Goal: Task Accomplishment & Management: Complete application form

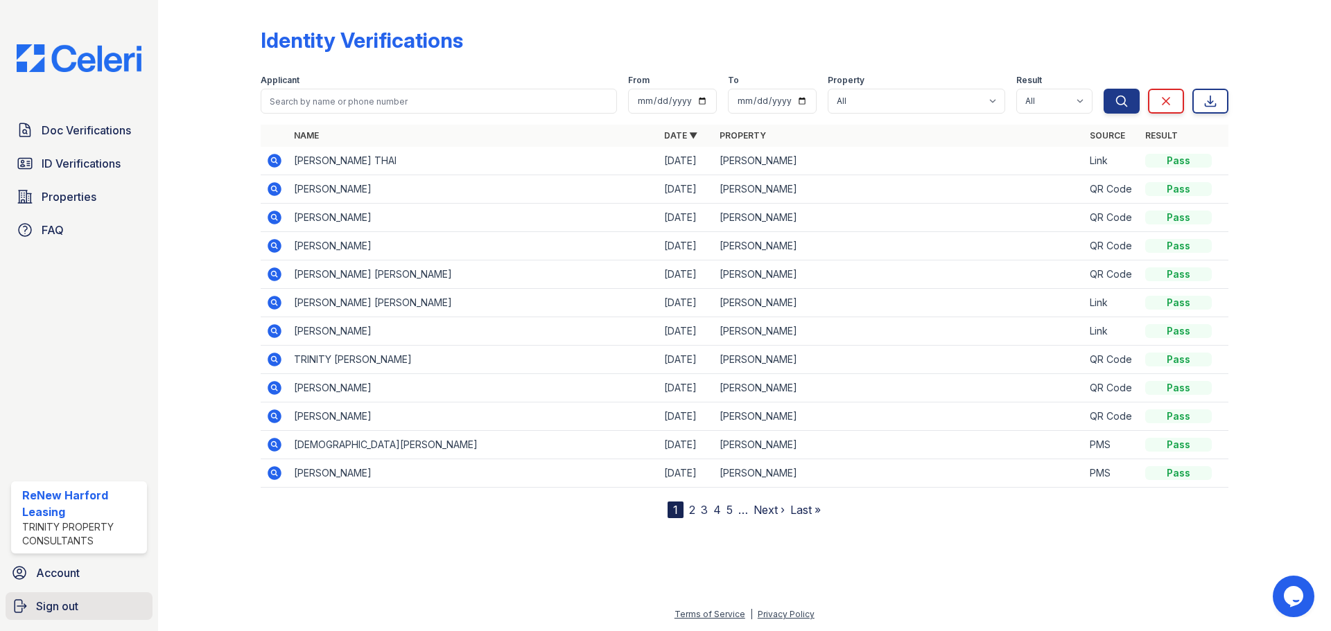
click at [54, 597] on link "Sign out" at bounding box center [79, 607] width 147 height 28
click at [62, 562] on link "Account" at bounding box center [79, 573] width 147 height 28
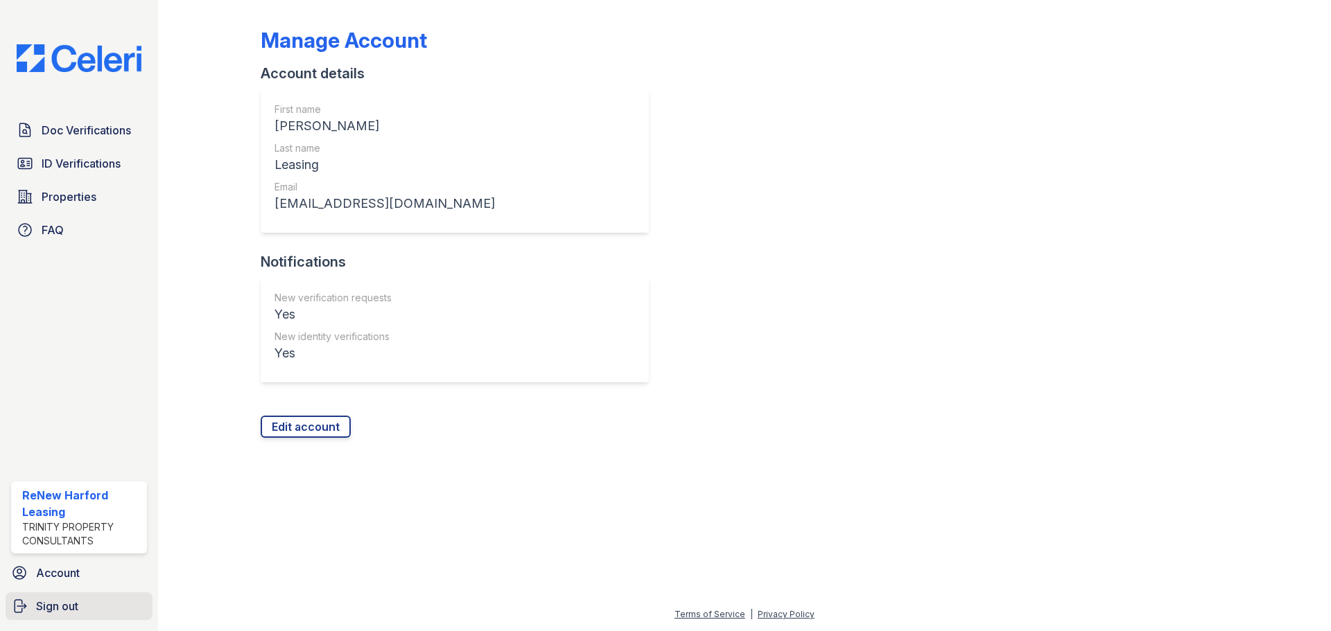
click at [67, 605] on span "Sign out" at bounding box center [57, 606] width 42 height 17
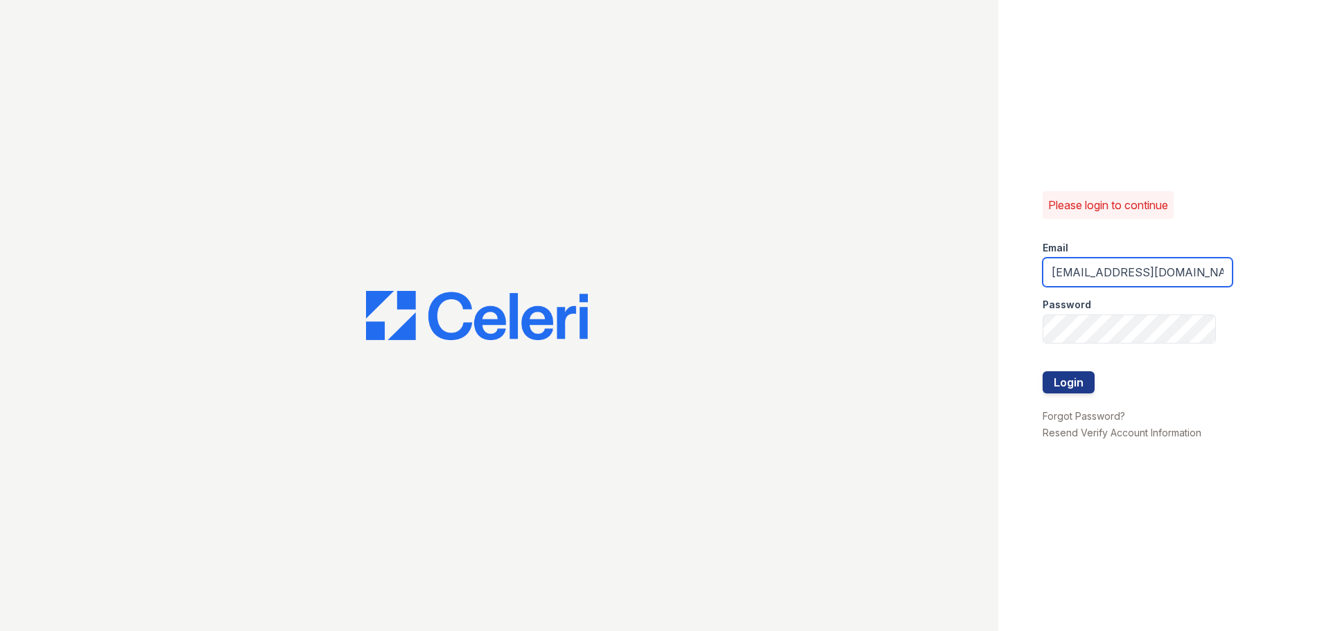
click at [1200, 277] on input "[EMAIL_ADDRESS][DOMAIN_NAME]" at bounding box center [1137, 272] width 190 height 29
click at [1124, 281] on input "renewharford@trinity-pm.com" at bounding box center [1137, 272] width 190 height 29
type input "renewbelcamp@trinity-pm.com"
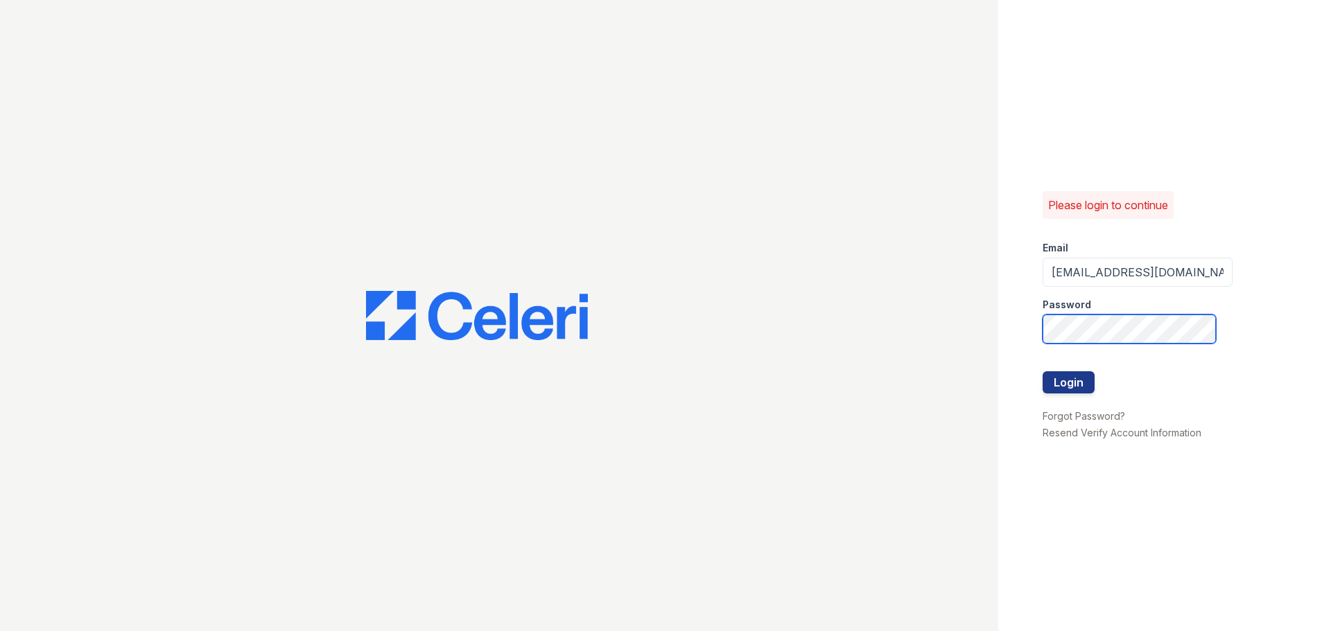
click at [1042, 371] on button "Login" at bounding box center [1068, 382] width 52 height 22
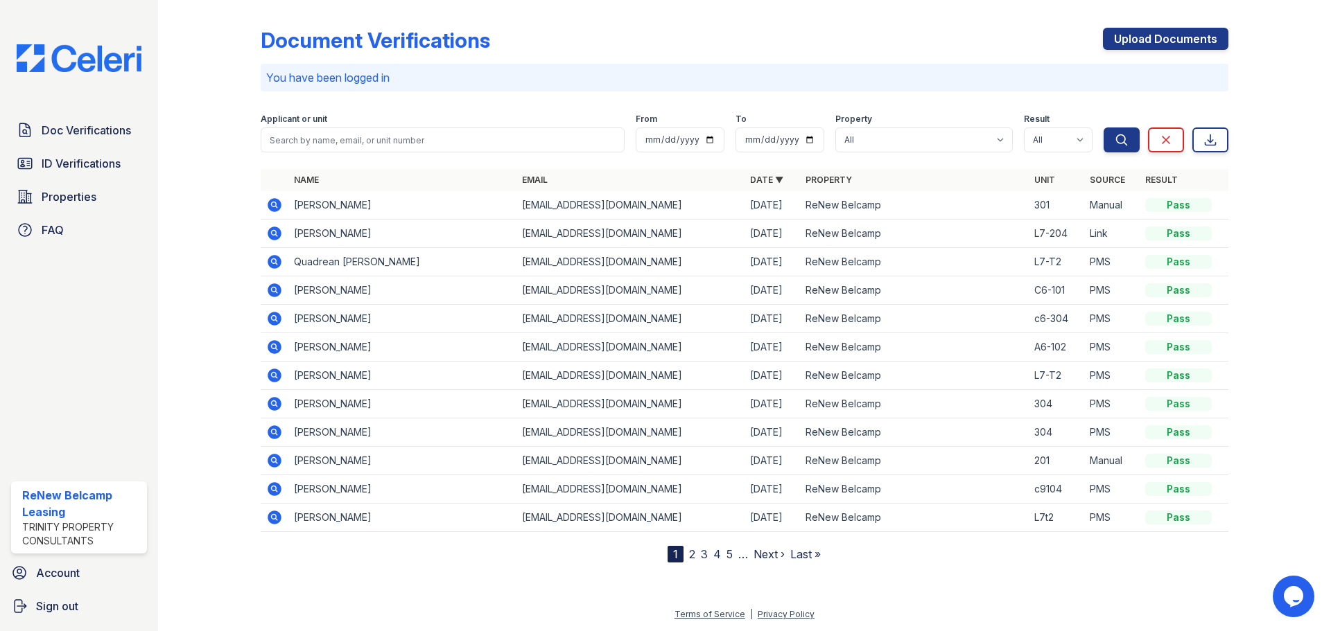
drag, startPoint x: 324, startPoint y: 207, endPoint x: 340, endPoint y: 204, distance: 16.2
click at [324, 208] on td "[PERSON_NAME]" at bounding box center [402, 205] width 228 height 28
click at [1164, 35] on link "Upload Documents" at bounding box center [1165, 39] width 125 height 22
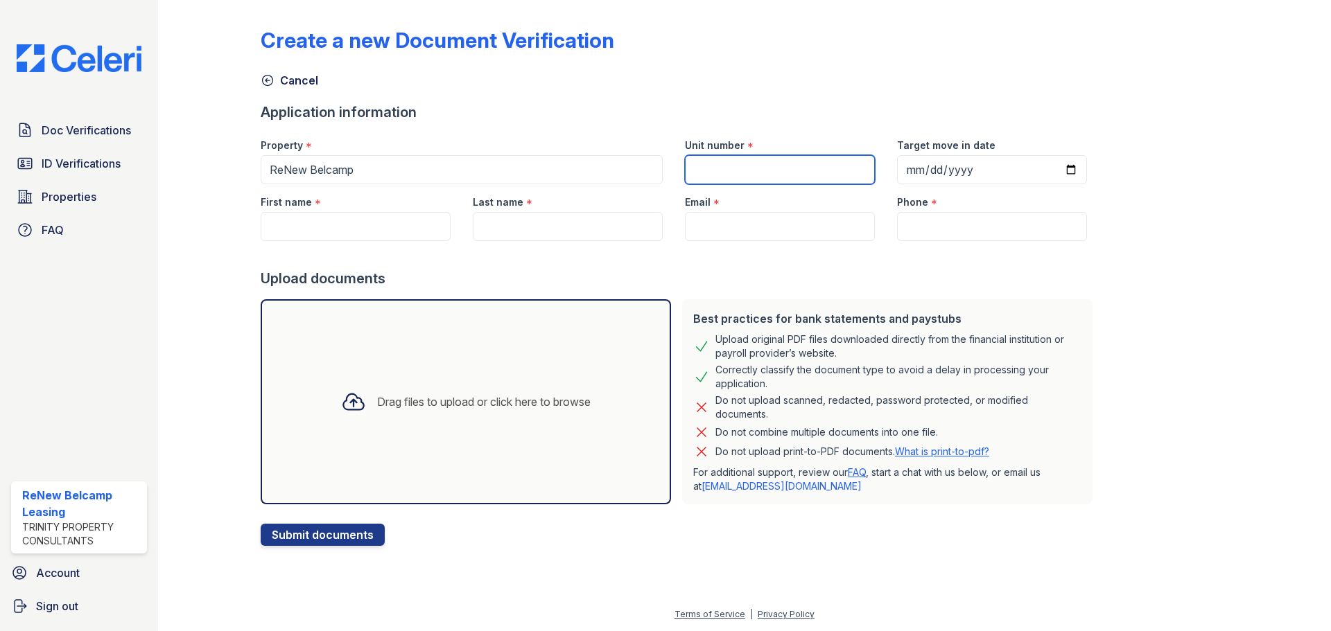
click at [707, 180] on input "Unit number" at bounding box center [780, 169] width 190 height 29
type input "C7 301"
click at [1052, 166] on input "Target move in date" at bounding box center [992, 169] width 190 height 29
type input "2025-08-05"
click at [314, 223] on input "First name" at bounding box center [356, 226] width 190 height 29
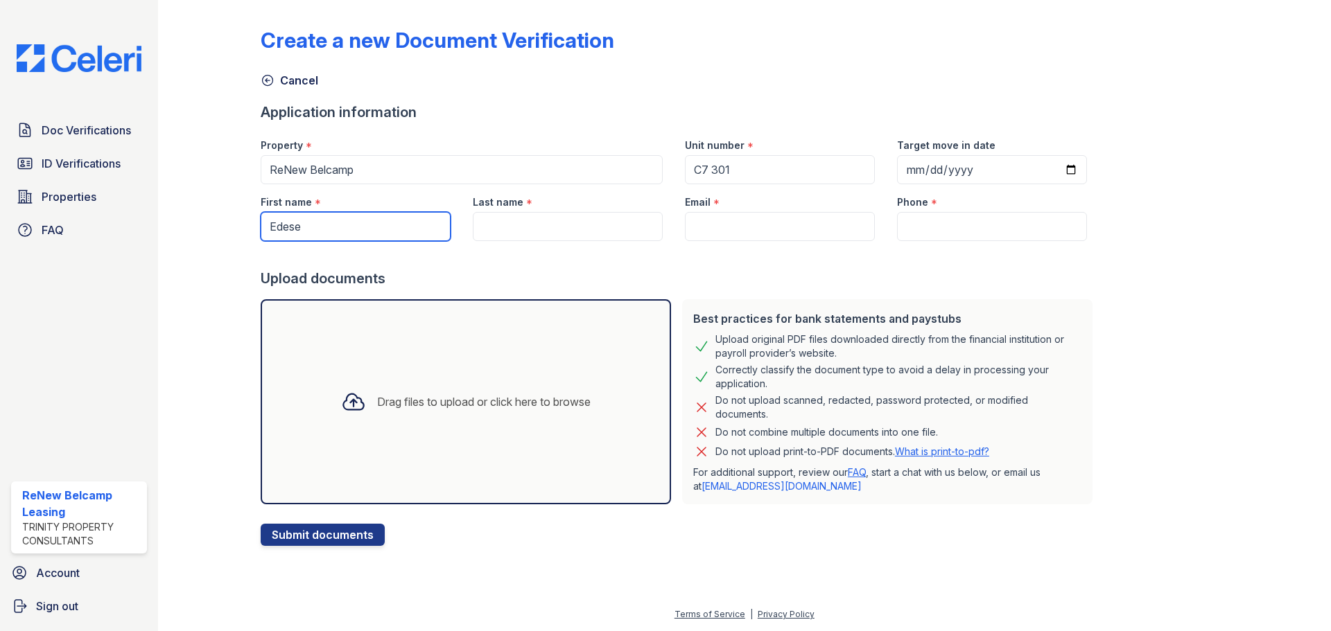
type input "Edese"
click at [506, 215] on input "Last name" at bounding box center [568, 226] width 190 height 29
type input "Sceppe"
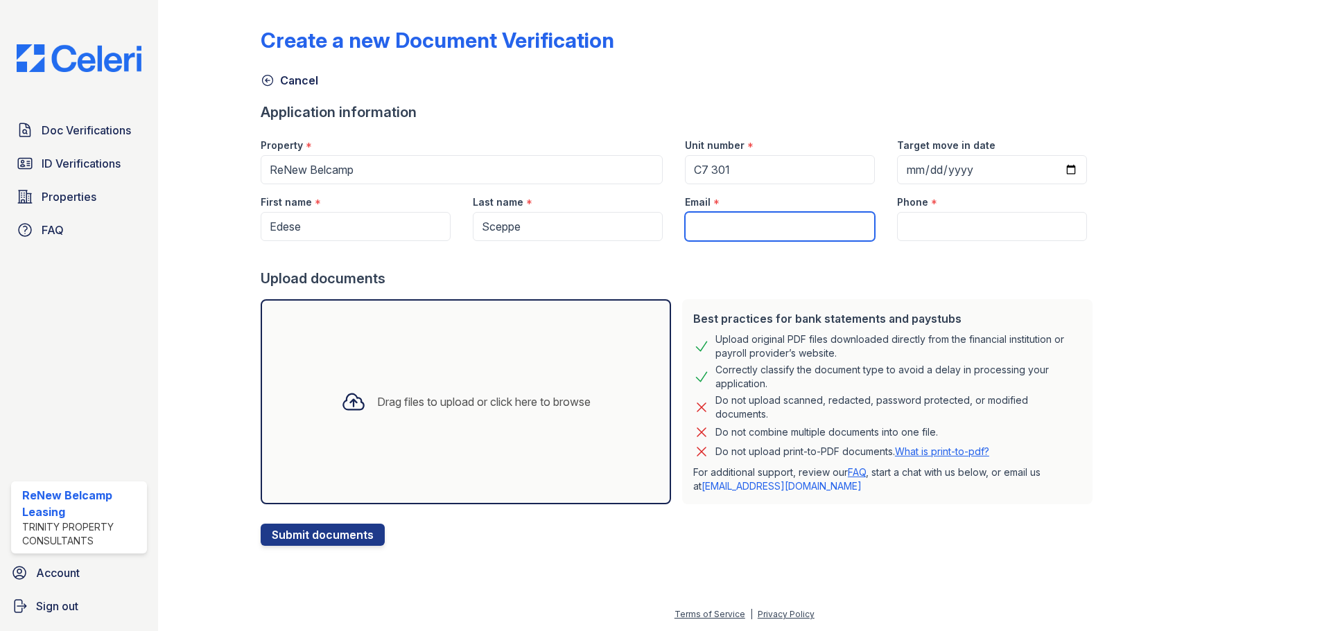
click at [774, 221] on input "Email" at bounding box center [780, 226] width 190 height 29
paste input "edese22@gmail.com"
type input "edese22@gmail.com"
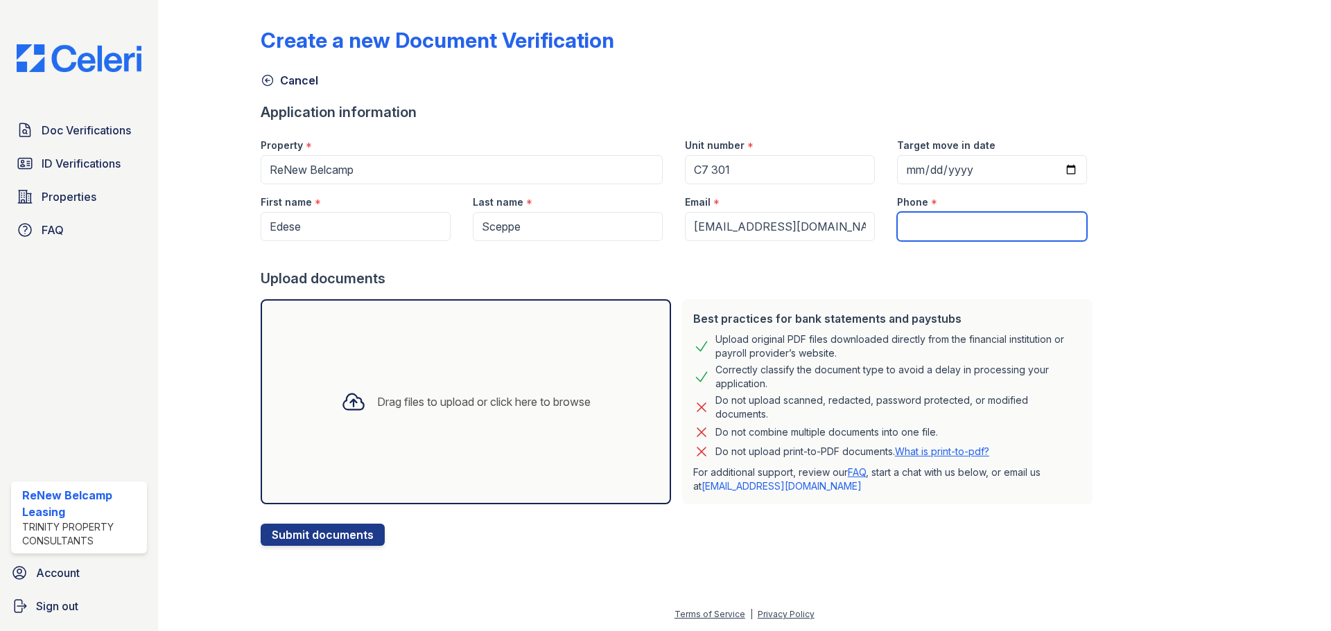
click at [951, 225] on input "Phone" at bounding box center [992, 226] width 190 height 29
paste input "(914) 309-6670"
type input "(914) 309-6670"
click at [1164, 396] on div "Create a new Document Verification Cancel Application information Property * Re…" at bounding box center [745, 276] width 968 height 541
click at [406, 411] on div "Drag files to upload or click here to browse" at bounding box center [466, 401] width 272 height 47
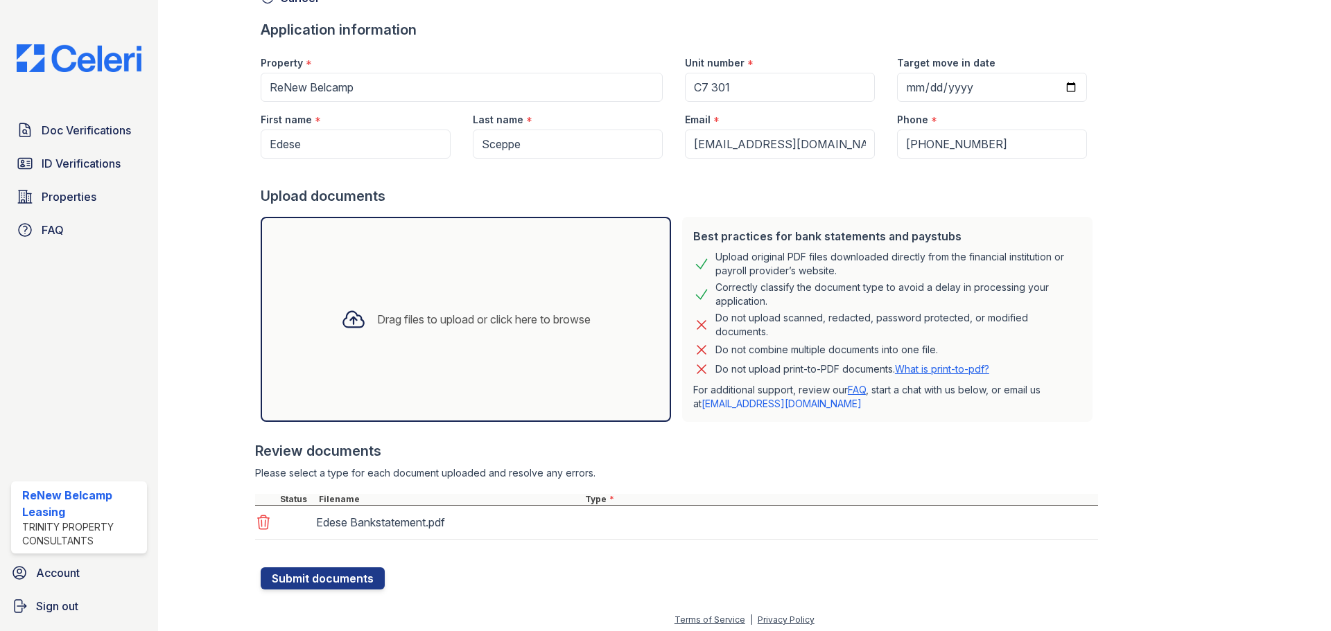
scroll to position [88, 0]
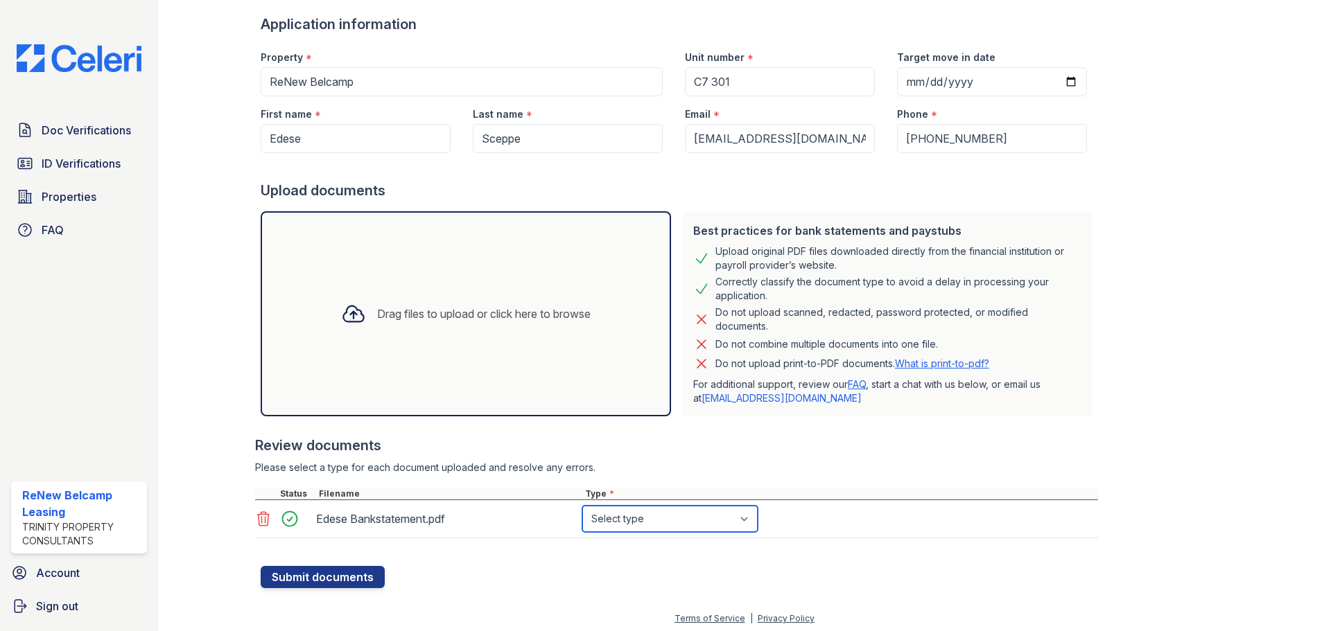
click at [721, 510] on select "Select type Paystub Bank Statement Offer Letter Tax Documents Benefit Award Let…" at bounding box center [669, 519] width 175 height 26
select select "bank_statement"
click at [582, 506] on select "Select type Paystub Bank Statement Offer Letter Tax Documents Benefit Award Let…" at bounding box center [669, 519] width 175 height 26
click at [330, 572] on button "Submit documents" at bounding box center [323, 577] width 124 height 22
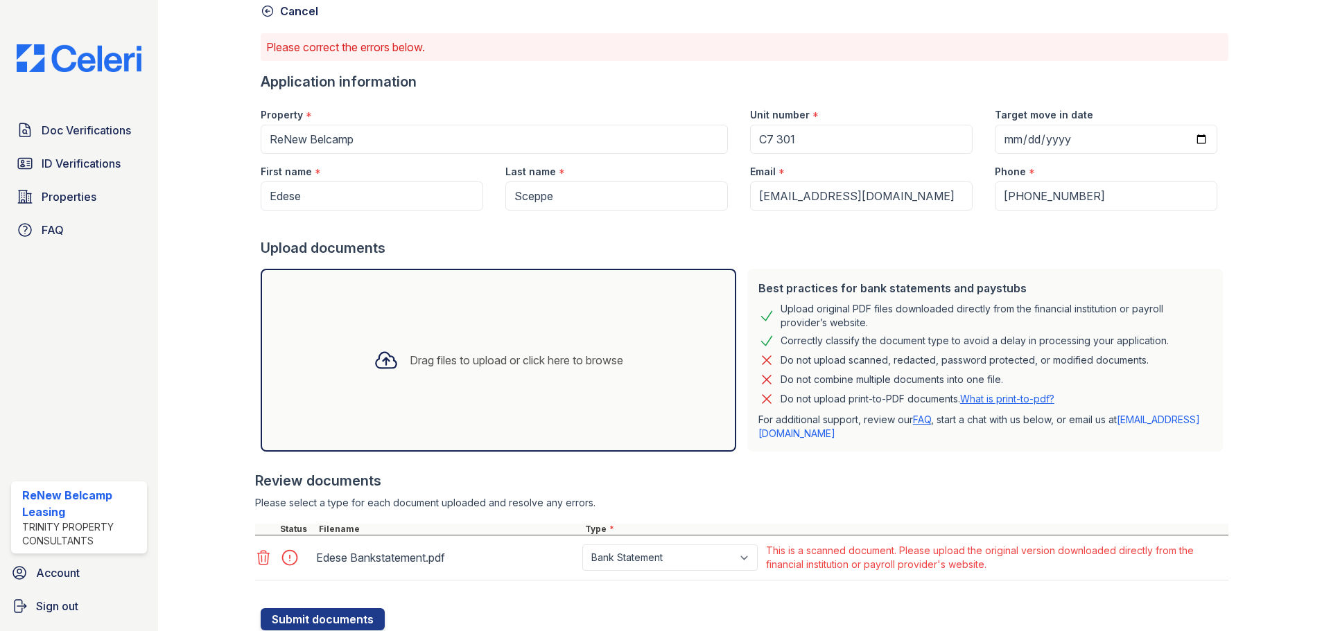
scroll to position [116, 0]
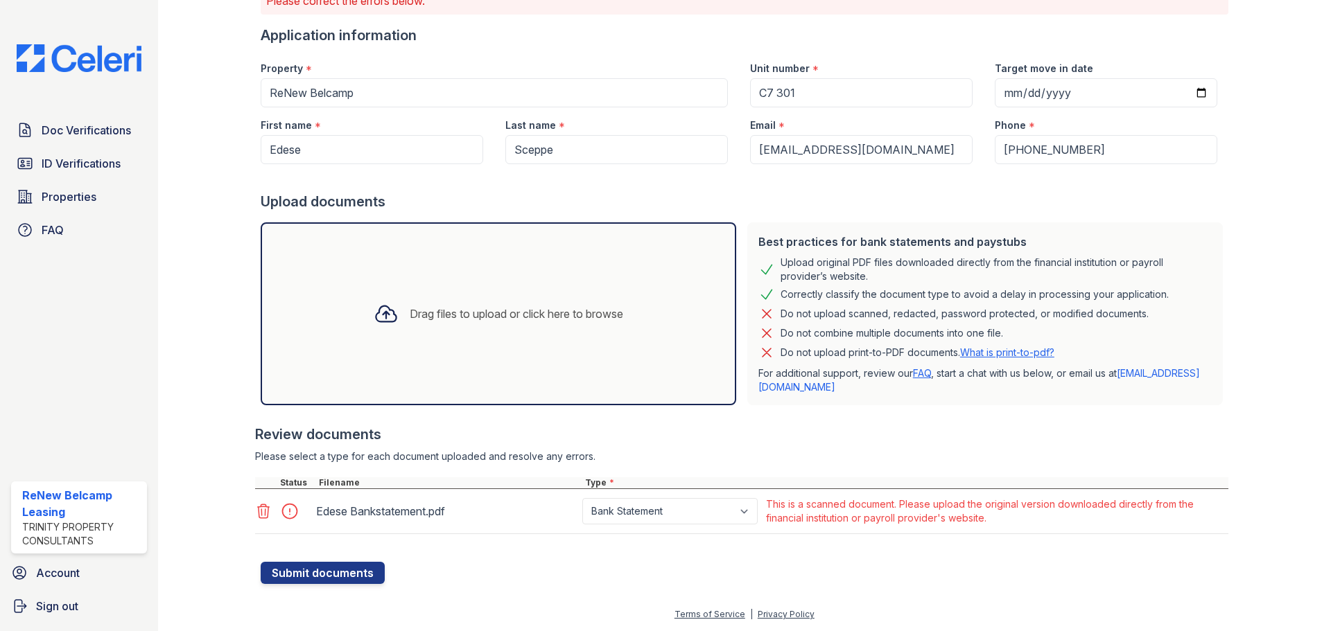
click at [284, 512] on div at bounding box center [293, 511] width 39 height 19
click at [802, 507] on div "This is a scanned document. Please upload the original version downloaded direc…" at bounding box center [996, 512] width 460 height 28
click at [694, 519] on select "Paystub Bank Statement Offer Letter Tax Documents Benefit Award Letter Investme…" at bounding box center [669, 511] width 175 height 26
select select "other"
click at [582, 498] on select "Paystub Bank Statement Offer Letter Tax Documents Benefit Award Letter Investme…" at bounding box center [669, 511] width 175 height 26
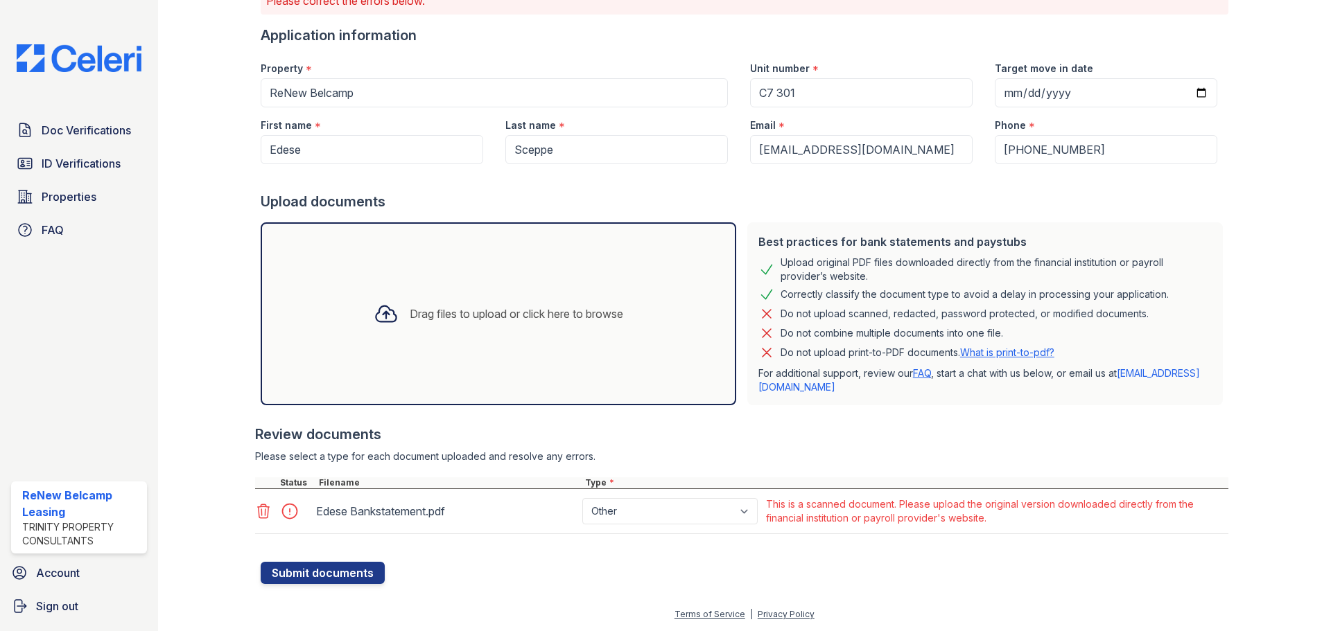
click at [1111, 434] on div "Review documents" at bounding box center [741, 434] width 973 height 19
click at [714, 508] on select "Paystub Bank Statement Offer Letter Tax Documents Benefit Award Letter Investme…" at bounding box center [669, 511] width 175 height 26
click at [909, 457] on div "Please select a type for each document uploaded and resolve any errors." at bounding box center [741, 457] width 973 height 14
